Goal: Task Accomplishment & Management: Manage account settings

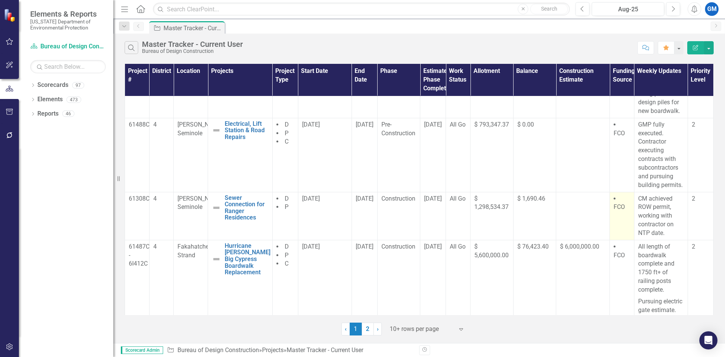
scroll to position [38, 0]
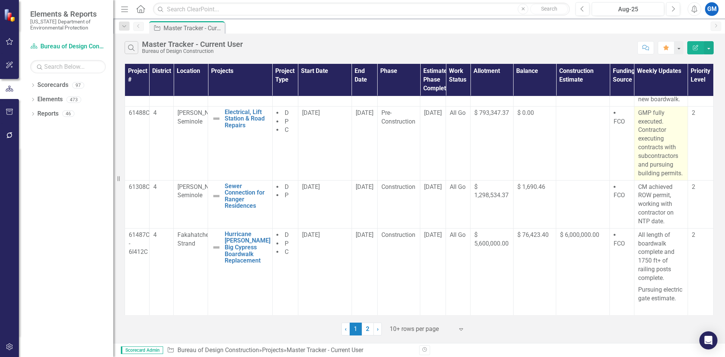
click at [654, 163] on p "GMP fully executed. Contractor executing contracts with subcontractors and purs…" at bounding box center [661, 143] width 46 height 69
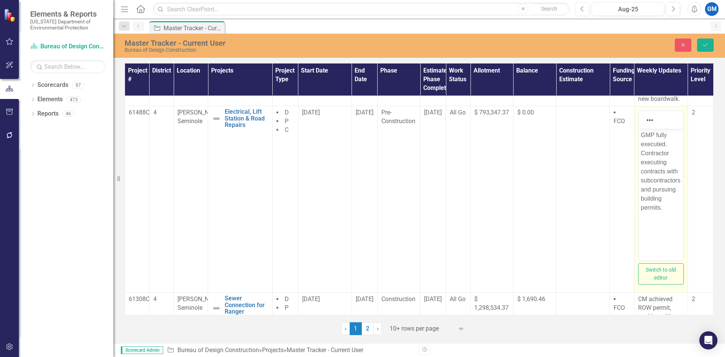
scroll to position [0, 0]
click at [678, 171] on p "GMP fully executed. Contractor executing contracts with subcontractors and purs…" at bounding box center [660, 172] width 40 height 82
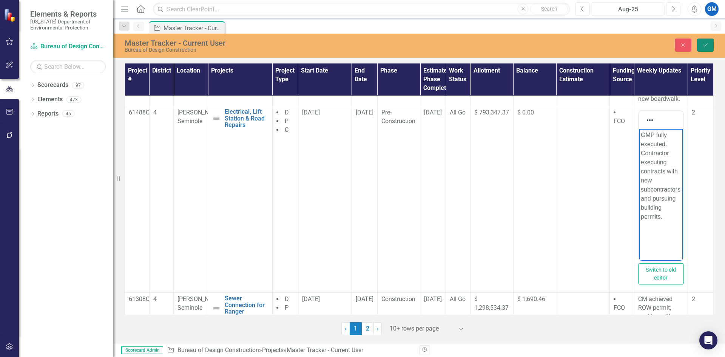
click at [702, 42] on icon "Save" at bounding box center [705, 44] width 7 height 5
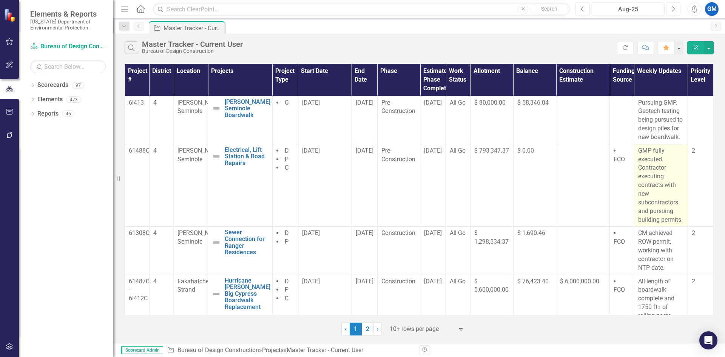
click at [653, 193] on p "GMP fully executed. Contractor executing contracts with new subcontractors and …" at bounding box center [661, 185] width 46 height 78
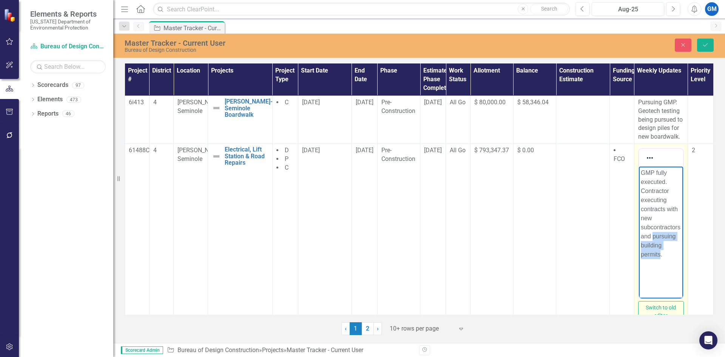
drag, startPoint x: 660, startPoint y: 254, endPoint x: 652, endPoint y: 239, distance: 17.7
click at [652, 239] on p "GMP fully executed. Contractor executing contracts with new subcontractors and …" at bounding box center [660, 213] width 40 height 91
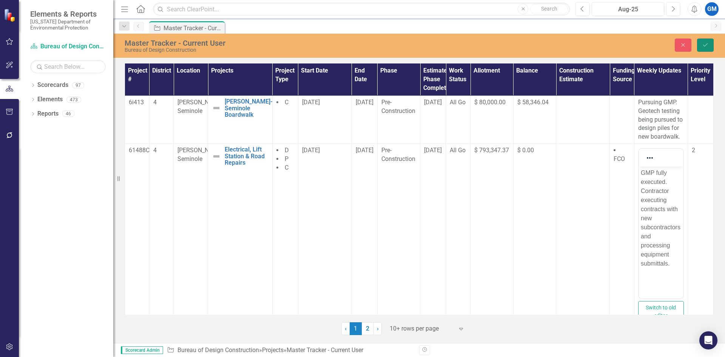
click at [708, 43] on icon "Save" at bounding box center [705, 44] width 7 height 5
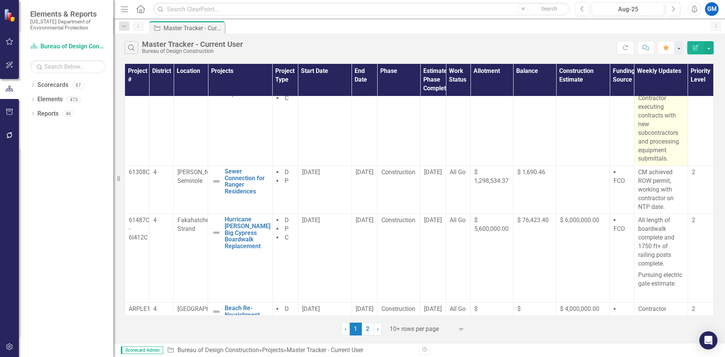
scroll to position [75, 0]
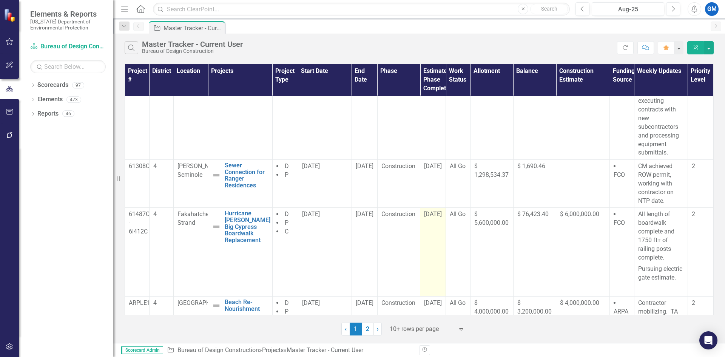
click at [437, 217] on span "[DATE]" at bounding box center [433, 213] width 18 height 7
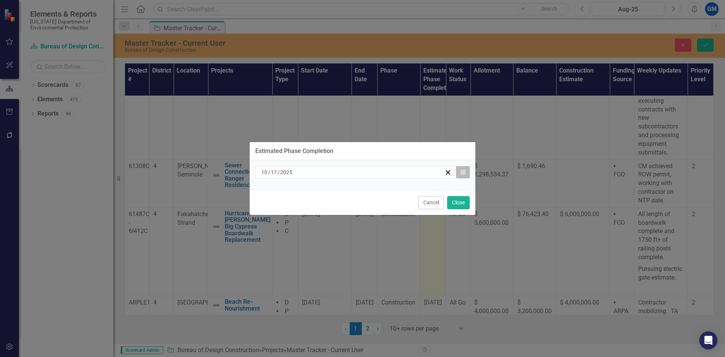
click at [464, 169] on button "Calendar" at bounding box center [463, 172] width 14 height 13
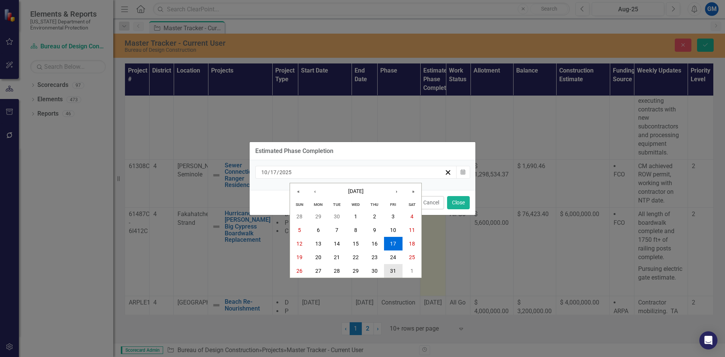
click at [394, 269] on abbr "31" at bounding box center [393, 271] width 6 height 6
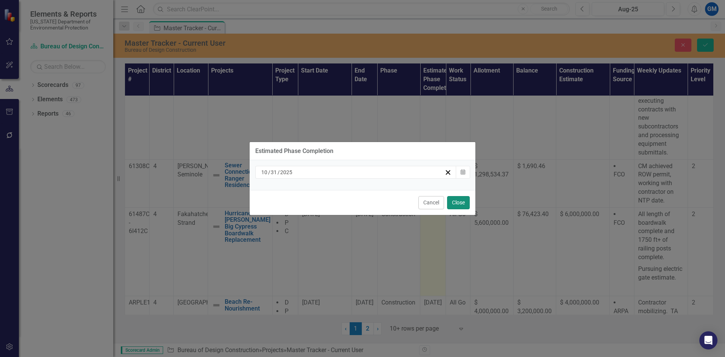
click at [464, 198] on button "Close" at bounding box center [458, 202] width 23 height 13
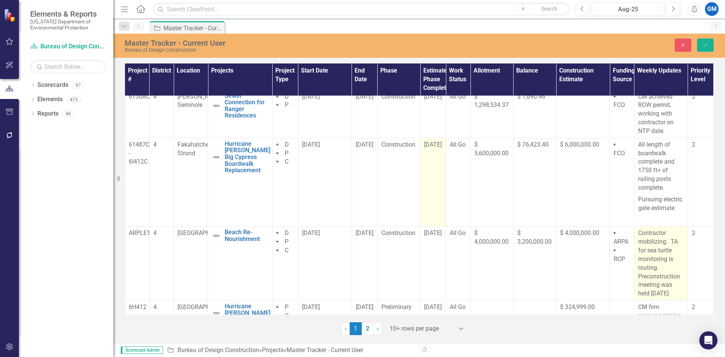
scroll to position [151, 0]
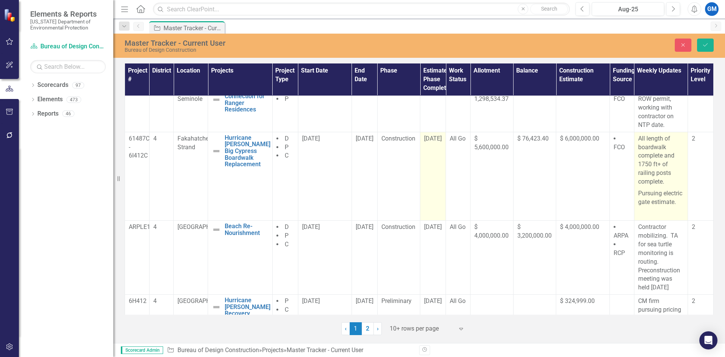
click at [673, 203] on p "Pursuing electric gate estimate." at bounding box center [661, 198] width 46 height 20
click at [673, 201] on p "Pursuing electric gate estimate." at bounding box center [661, 198] width 46 height 20
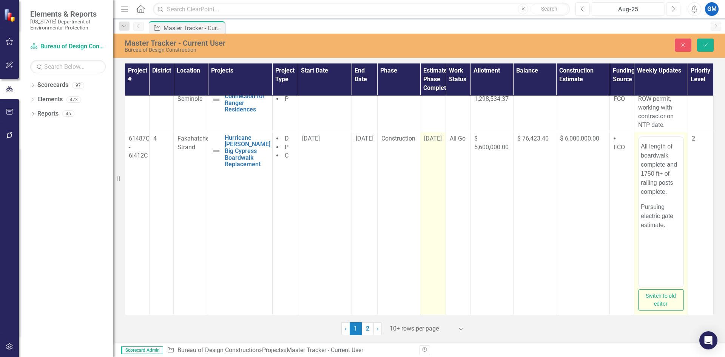
scroll to position [0, 0]
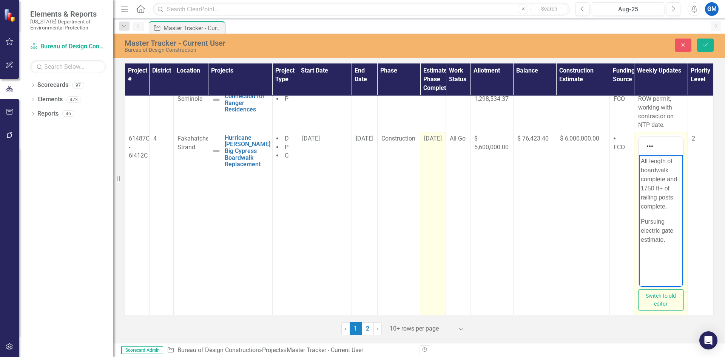
click at [673, 241] on p "Pursuing electric gate estimate." at bounding box center [660, 230] width 40 height 27
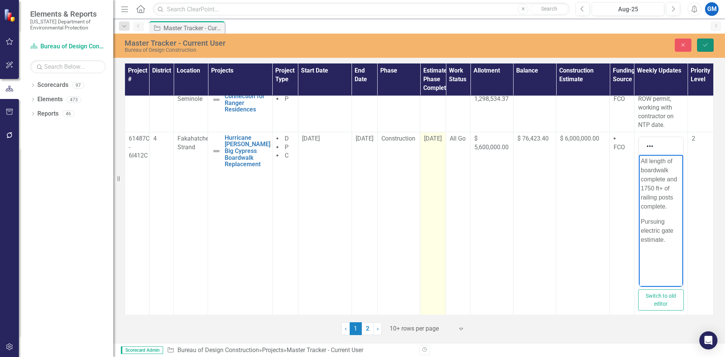
click at [704, 48] on button "Save" at bounding box center [705, 45] width 17 height 13
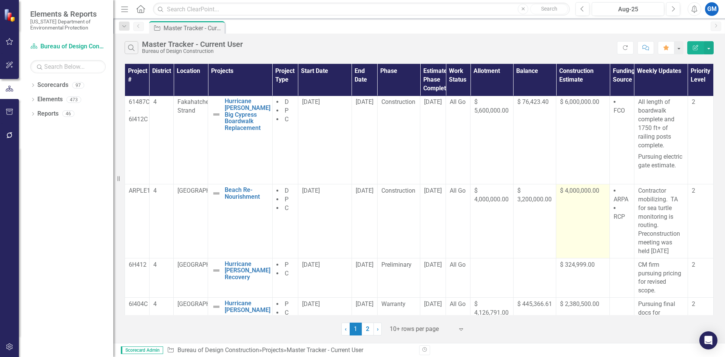
scroll to position [189, 0]
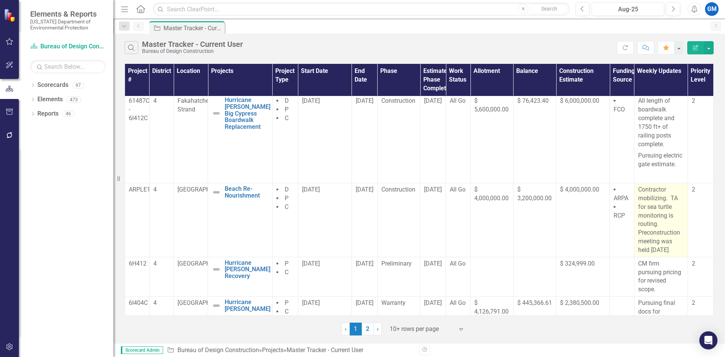
click at [658, 195] on p "Contractor mobilizing. TA for sea turtle monitoring is routing. Preconstruction…" at bounding box center [661, 219] width 46 height 69
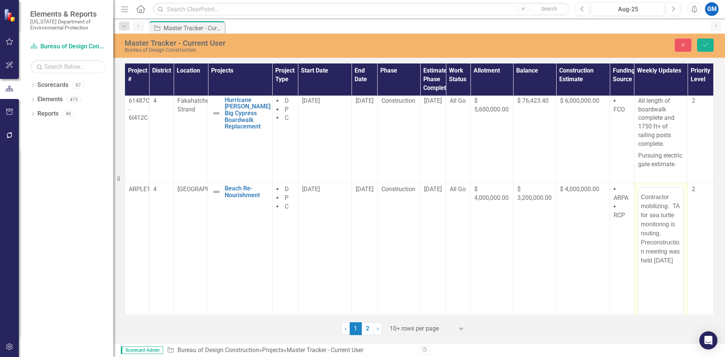
scroll to position [0, 0]
drag, startPoint x: 640, startPoint y: 220, endPoint x: 678, endPoint y: 280, distance: 70.4
click at [678, 280] on body "Contractor mobilizing. TA for sea turtle monitoring is routing. Preconstruction…" at bounding box center [660, 261] width 44 height 113
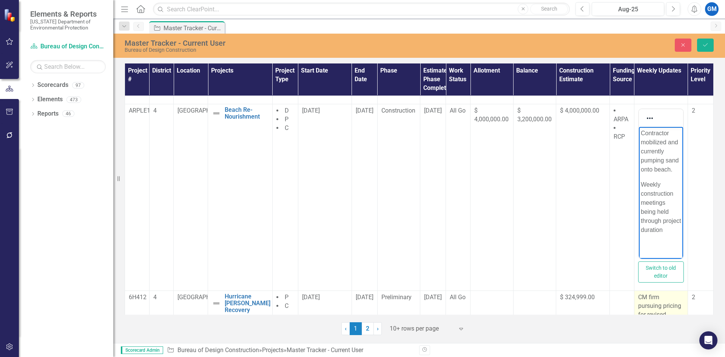
scroll to position [270, 0]
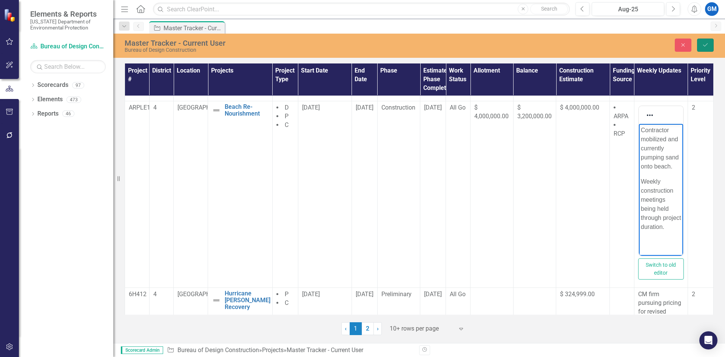
click at [701, 46] on button "Save" at bounding box center [705, 45] width 17 height 13
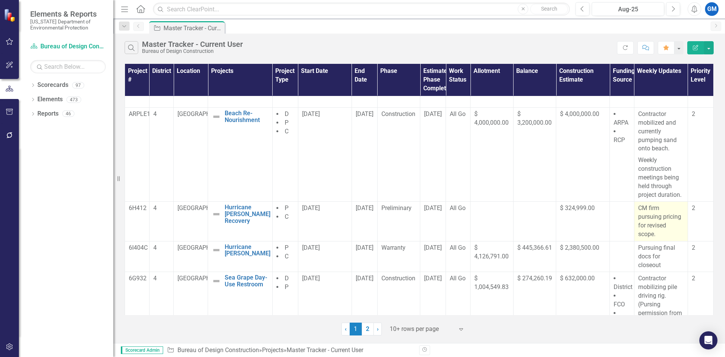
scroll to position [340, 0]
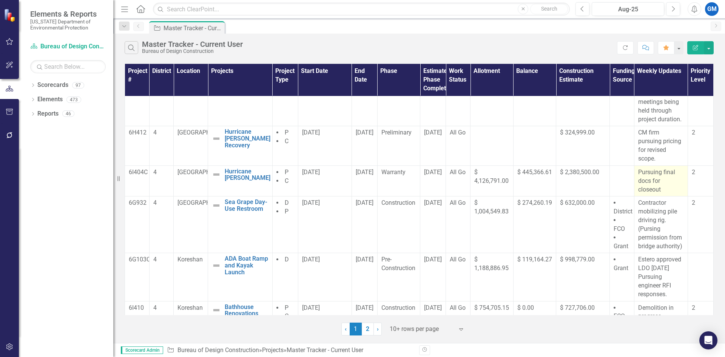
click at [651, 186] on p "Pursuing final docs for closeout" at bounding box center [661, 181] width 46 height 26
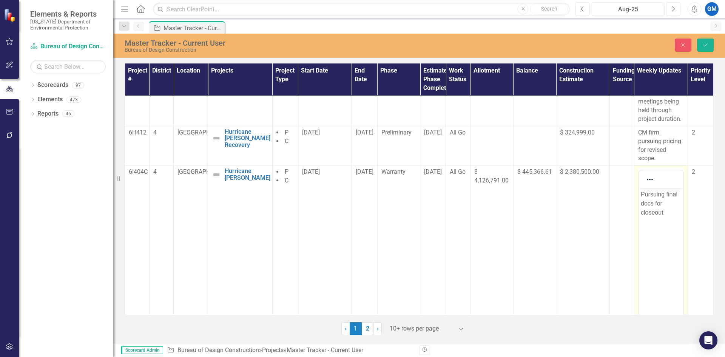
scroll to position [0, 0]
drag, startPoint x: 665, startPoint y: 214, endPoint x: 638, endPoint y: 197, distance: 31.9
click at [638, 197] on body "Pursuing final docs for closeout" at bounding box center [660, 244] width 44 height 113
click at [707, 42] on icon "Save" at bounding box center [705, 44] width 7 height 5
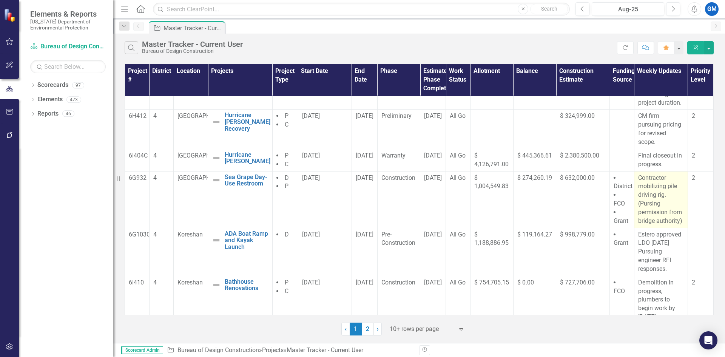
scroll to position [365, 0]
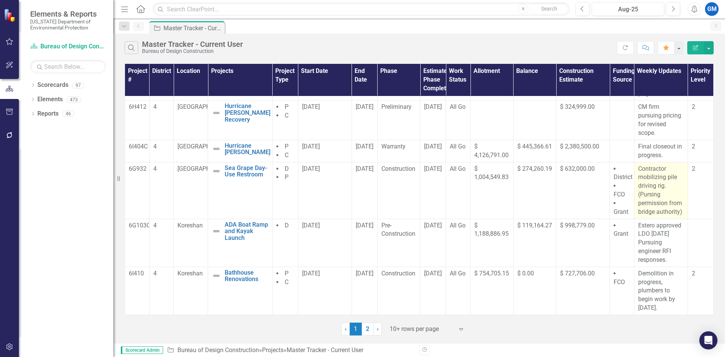
click at [656, 203] on p "Contractor mobilizing pile driving rig. (Pursing permission from bridge authori…" at bounding box center [661, 191] width 46 height 52
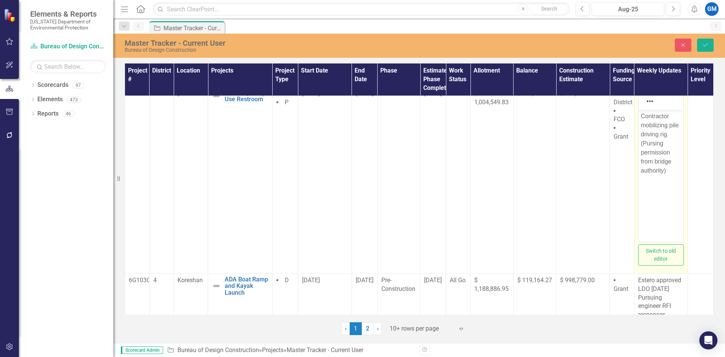
scroll to position [441, 0]
click at [664, 171] on p "Contractor mobilizing pile driving rig. (Pursing permission from bridge authori…" at bounding box center [660, 142] width 40 height 63
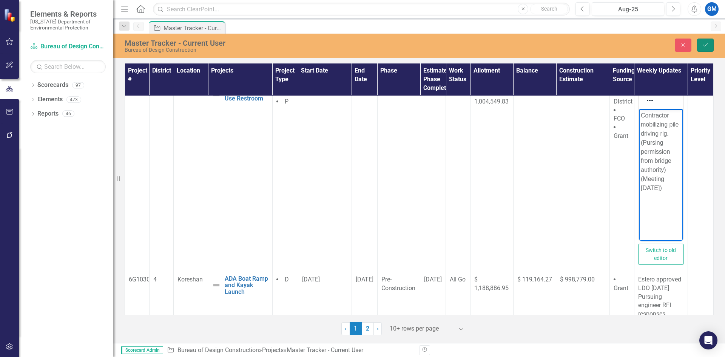
click at [698, 48] on button "Save" at bounding box center [705, 45] width 17 height 13
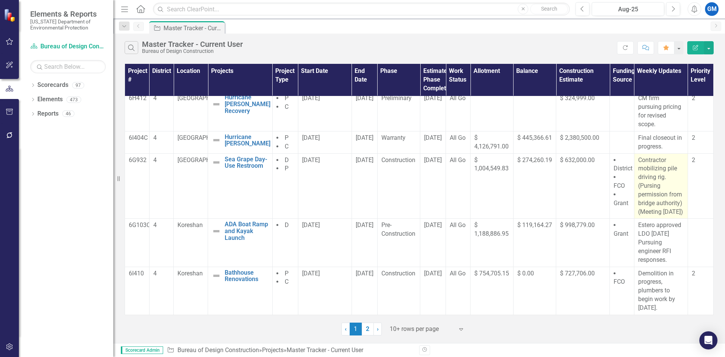
scroll to position [383, 0]
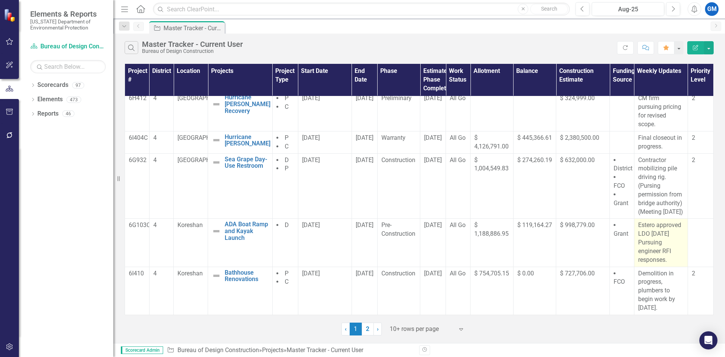
click at [655, 243] on p "Estero approved LDO [DATE] Pursuing engineer RFI responses." at bounding box center [661, 242] width 46 height 43
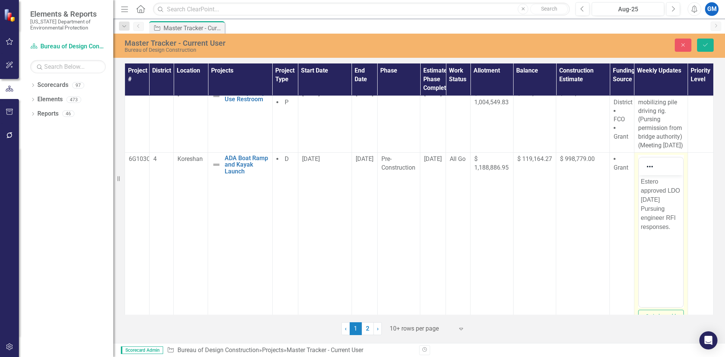
scroll to position [458, 0]
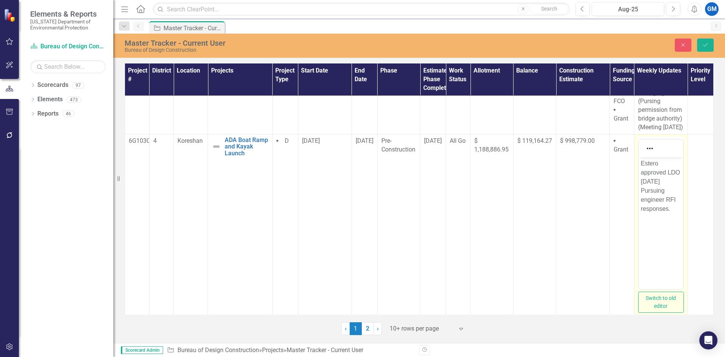
click at [659, 186] on p "Estero approved LDO [DATE] Pursuing engineer RFI responses." at bounding box center [660, 186] width 40 height 54
click at [650, 227] on body "Estero approved LDO [DATE] Pursuing engineer RFI responses." at bounding box center [660, 213] width 44 height 113
drag, startPoint x: 672, startPoint y: 209, endPoint x: 674, endPoint y: 214, distance: 5.3
click at [674, 214] on body "Estero approved LDO [DATE] Pursuing engineer RFI responses." at bounding box center [660, 213] width 44 height 113
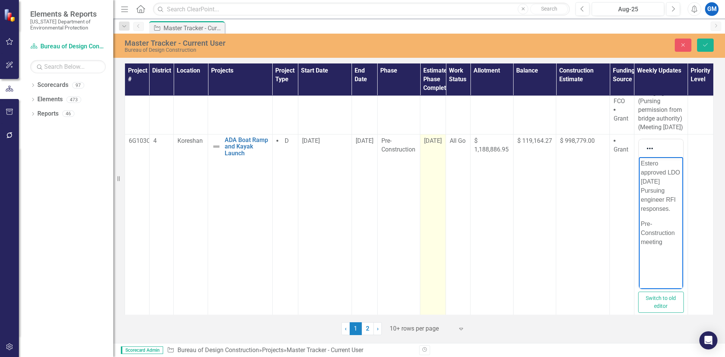
click at [434, 144] on span "[DATE]" at bounding box center [433, 140] width 18 height 7
click at [424, 145] on div "[DATE]" at bounding box center [433, 141] width 18 height 9
click at [430, 144] on span "[DATE]" at bounding box center [433, 140] width 18 height 7
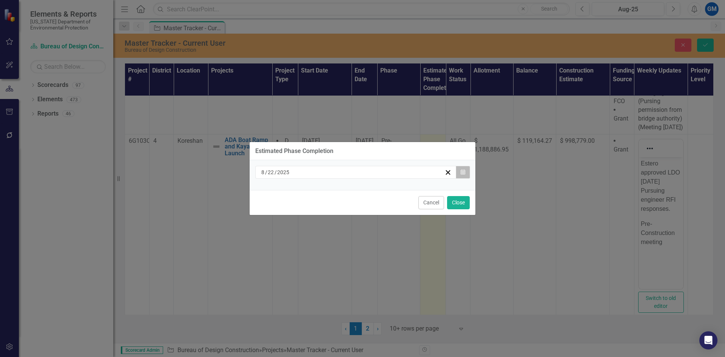
click at [461, 171] on icon "Calendar" at bounding box center [463, 171] width 5 height 5
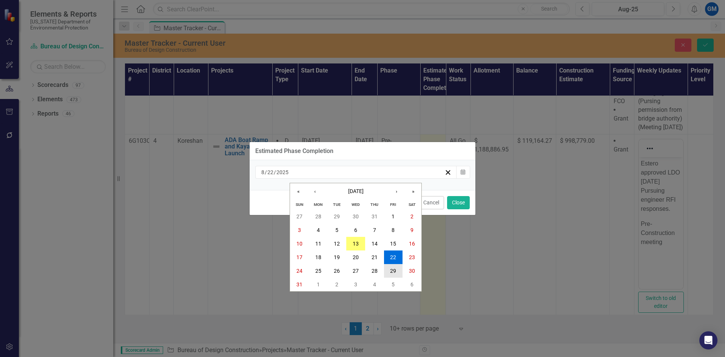
click at [391, 271] on abbr "29" at bounding box center [393, 271] width 6 height 6
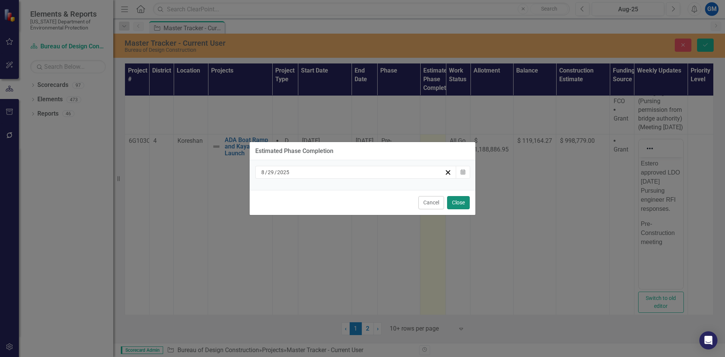
click at [462, 203] on button "Close" at bounding box center [458, 202] width 23 height 13
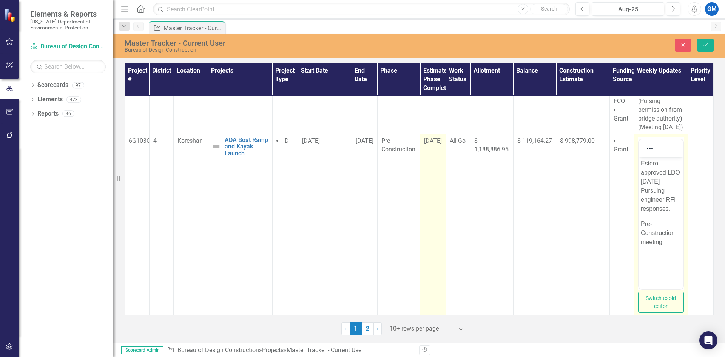
click at [671, 246] on p "Pre-Construction meeting" at bounding box center [660, 232] width 40 height 27
